Goal: Information Seeking & Learning: Learn about a topic

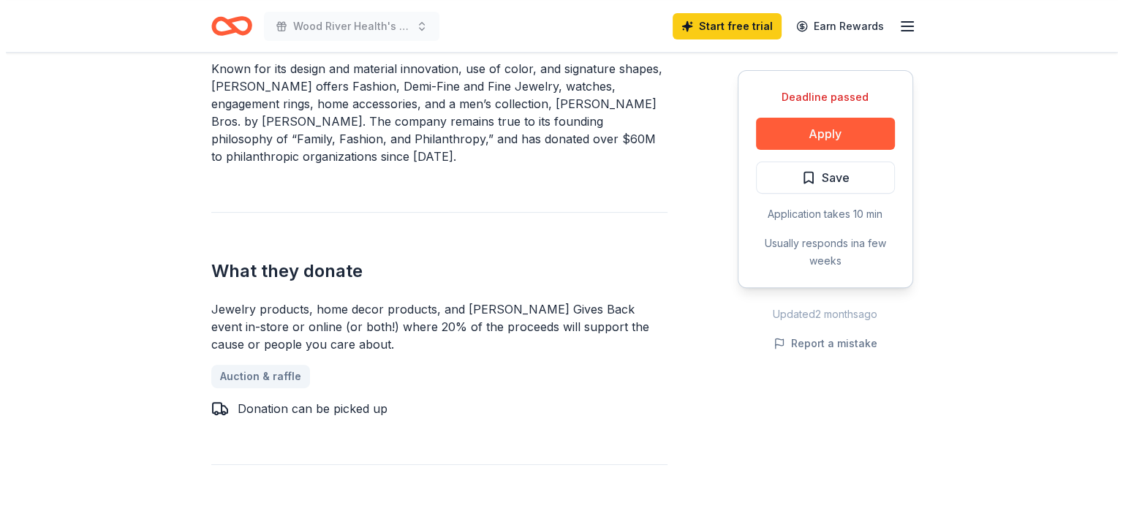
scroll to position [512, 0]
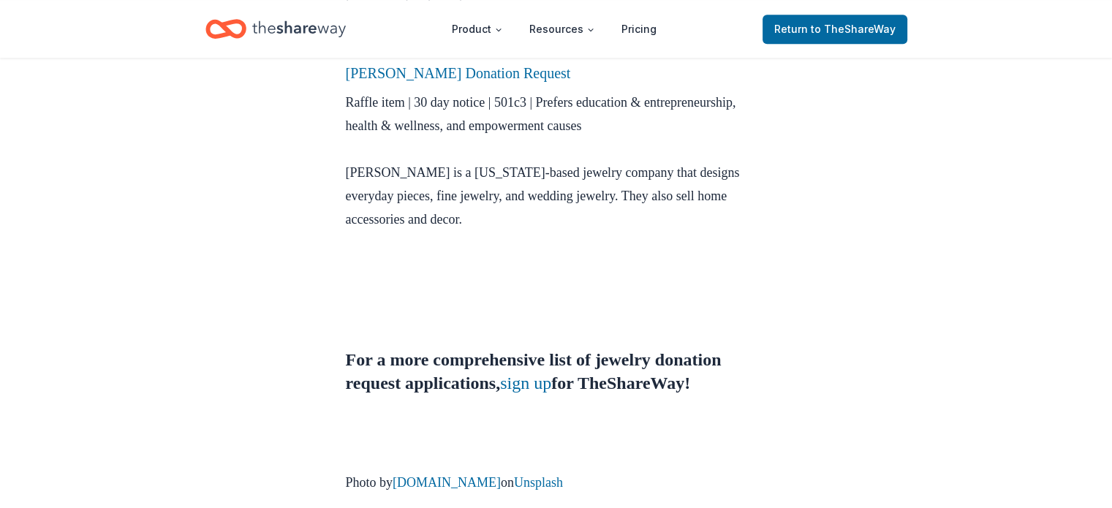
scroll to position [1243, 0]
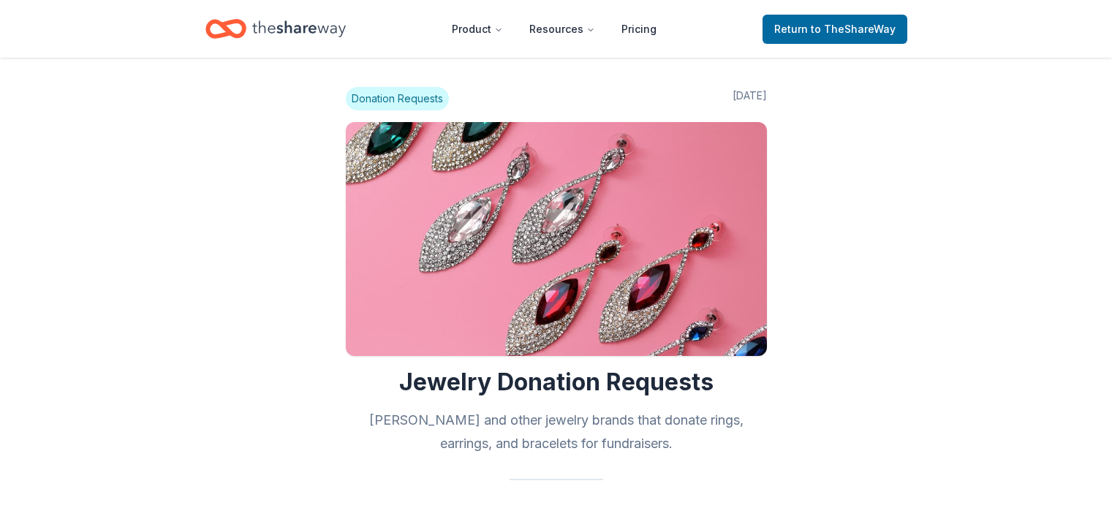
scroll to position [1237, 0]
